Goal: Navigation & Orientation: Understand site structure

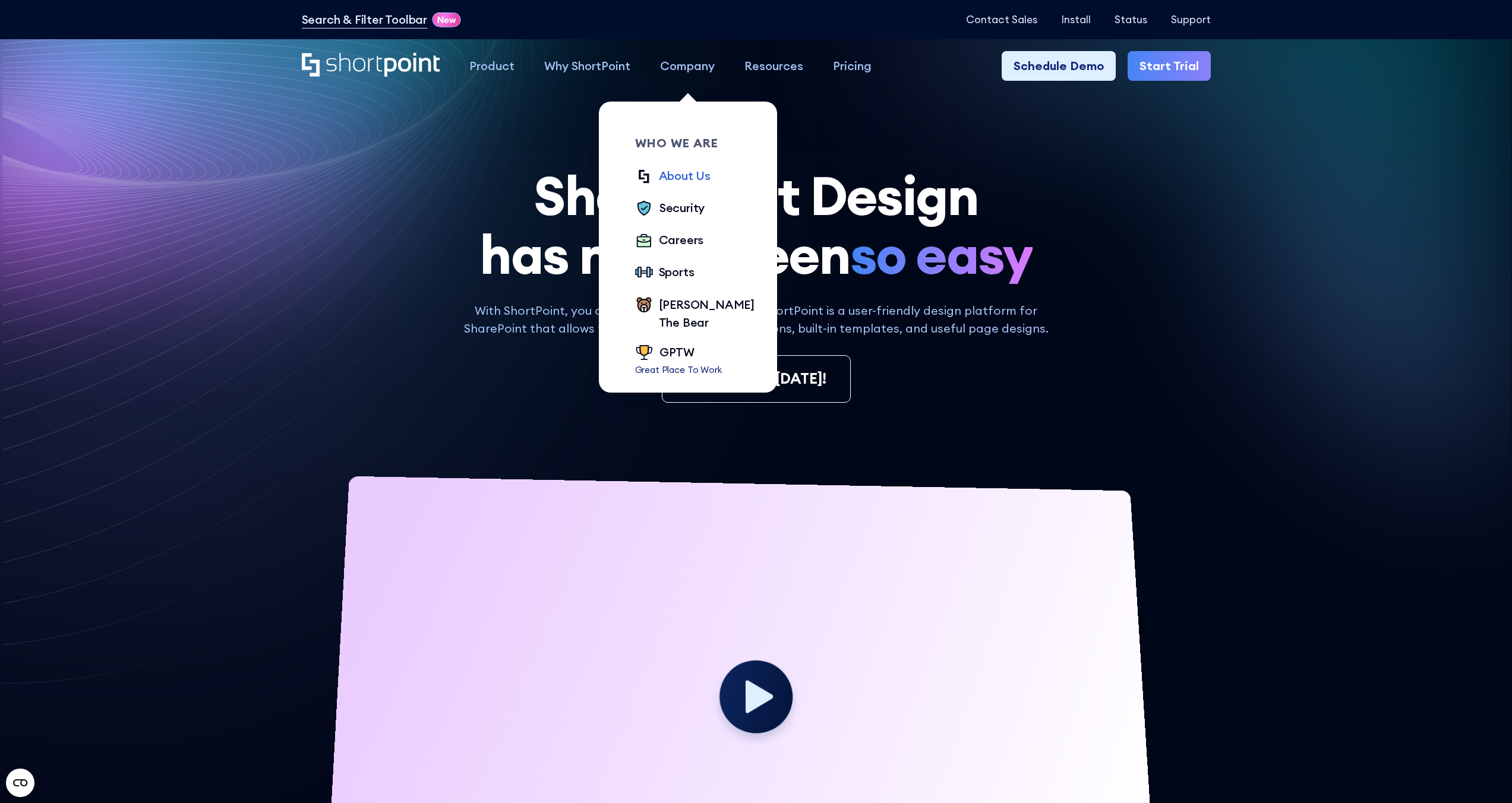
click at [683, 173] on div "About Us" at bounding box center [685, 176] width 52 height 18
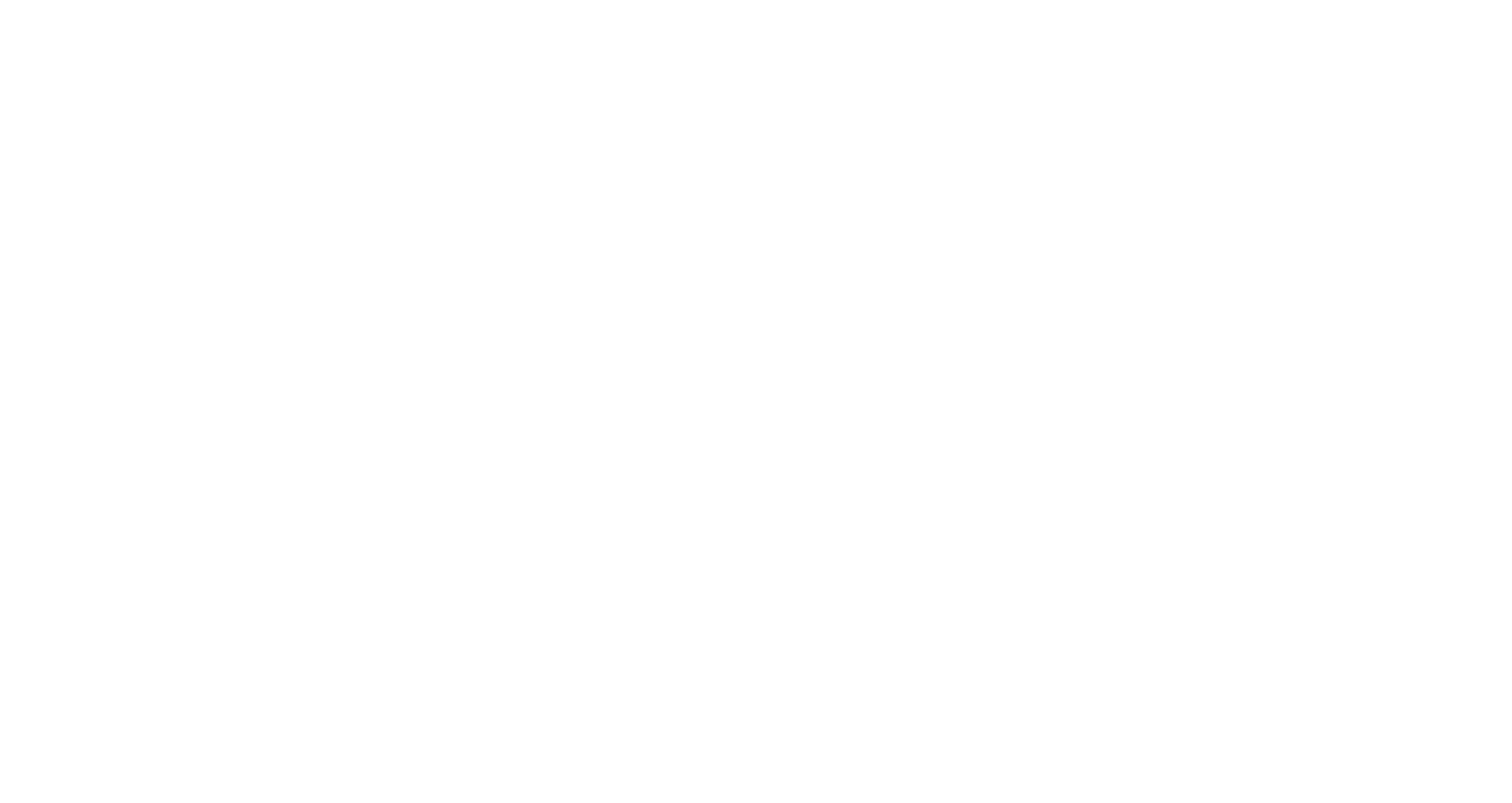
click at [1355, 193] on div at bounding box center [756, 402] width 1512 height 803
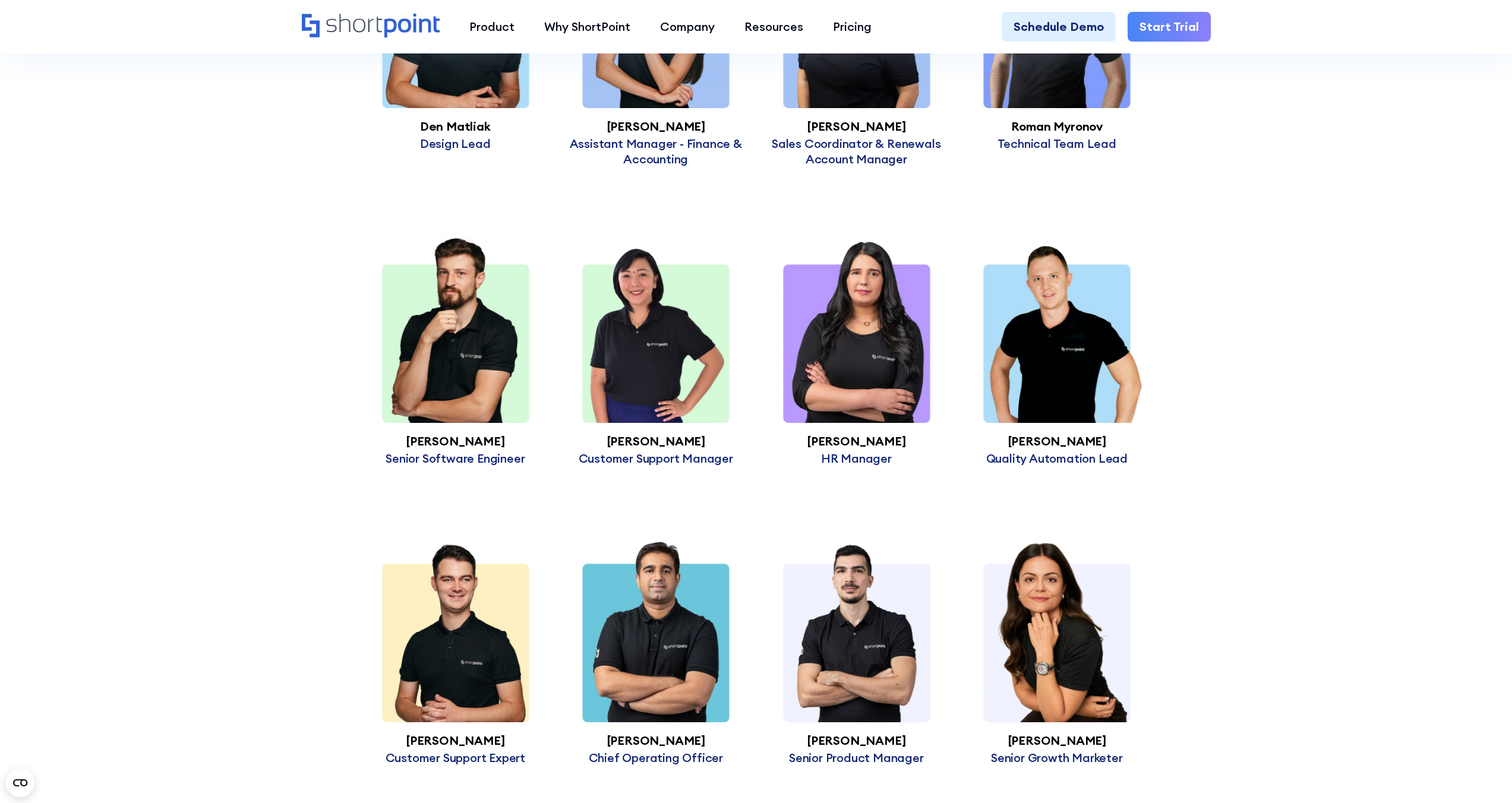
scroll to position [3755, 0]
